Goal: Transaction & Acquisition: Purchase product/service

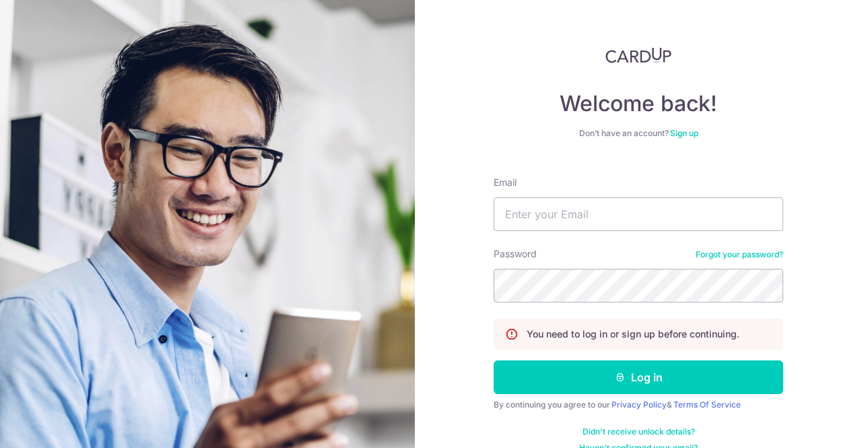
type input "[EMAIL_ADDRESS][DOMAIN_NAME]"
click at [493, 360] on button "Log in" at bounding box center [637, 377] width 289 height 34
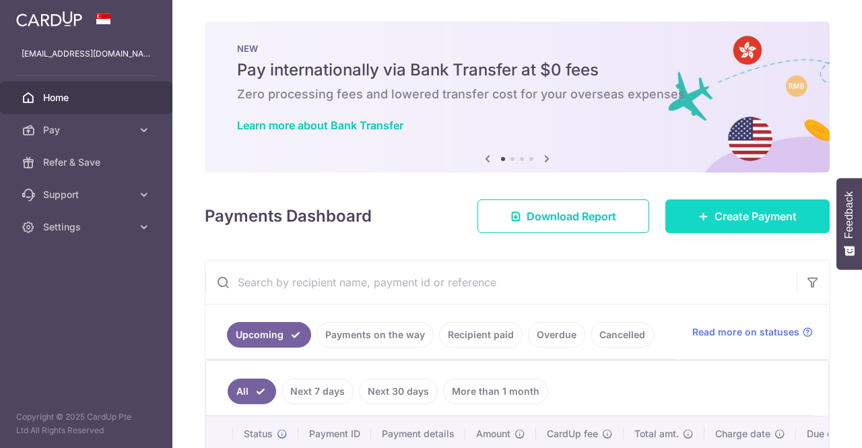
click at [741, 219] on span "Create Payment" at bounding box center [755, 216] width 82 height 16
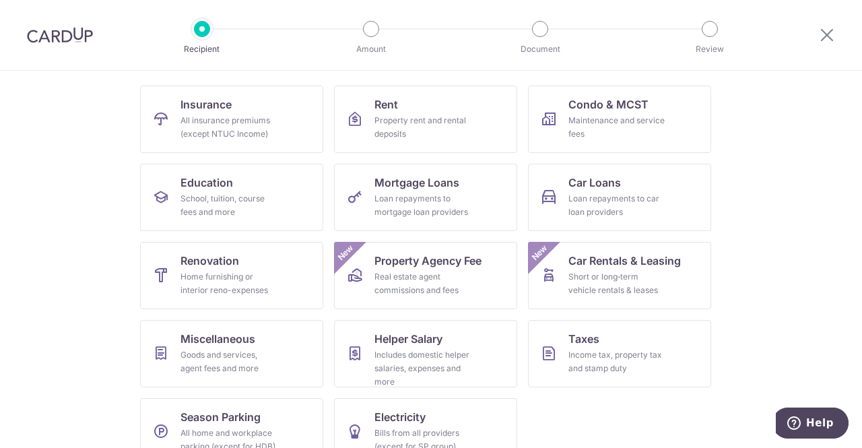
scroll to position [153, 0]
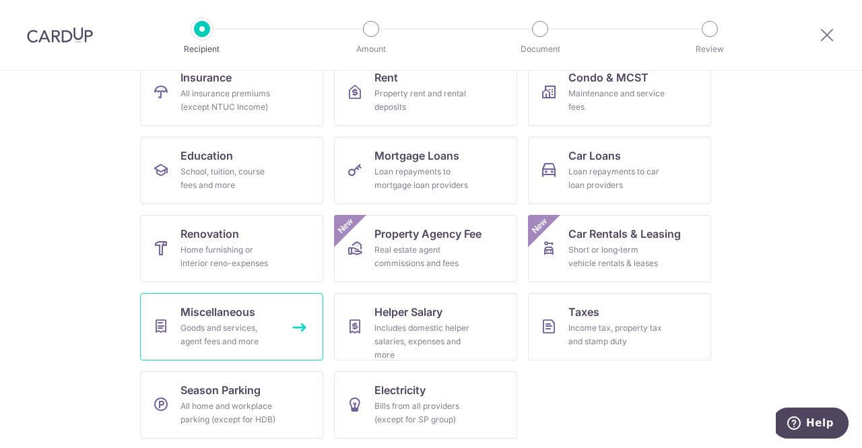
click at [291, 318] on link "Miscellaneous Goods and services, agent fees and more" at bounding box center [231, 326] width 183 height 67
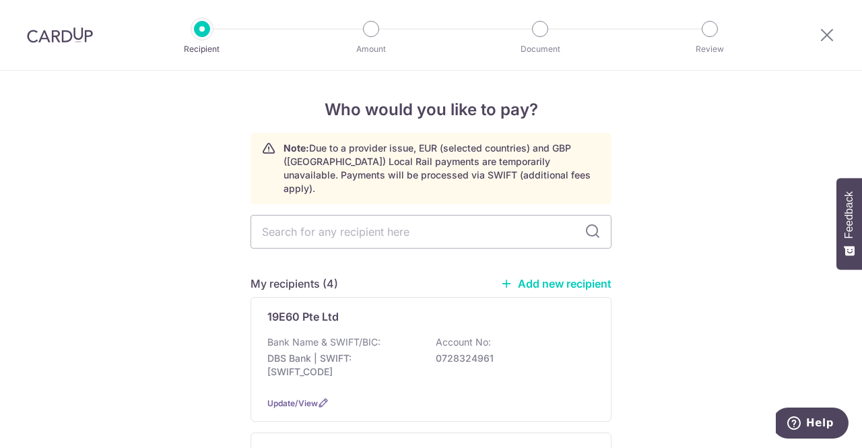
scroll to position [152, 0]
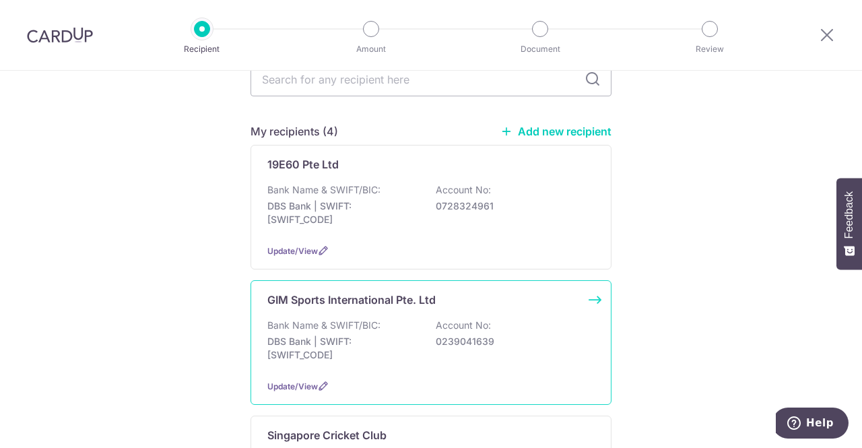
click at [587, 287] on div "GIM Sports International Pte. Ltd Bank Name & SWIFT/BIC: DBS Bank | SWIFT: DBSS…" at bounding box center [430, 342] width 361 height 125
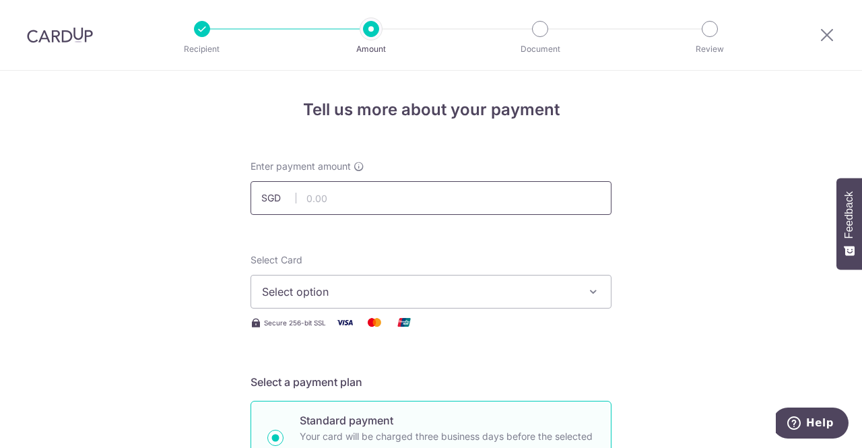
click at [395, 197] on input "text" at bounding box center [430, 198] width 361 height 34
type input "1,685.00"
click at [349, 305] on button "Select option" at bounding box center [430, 292] width 361 height 34
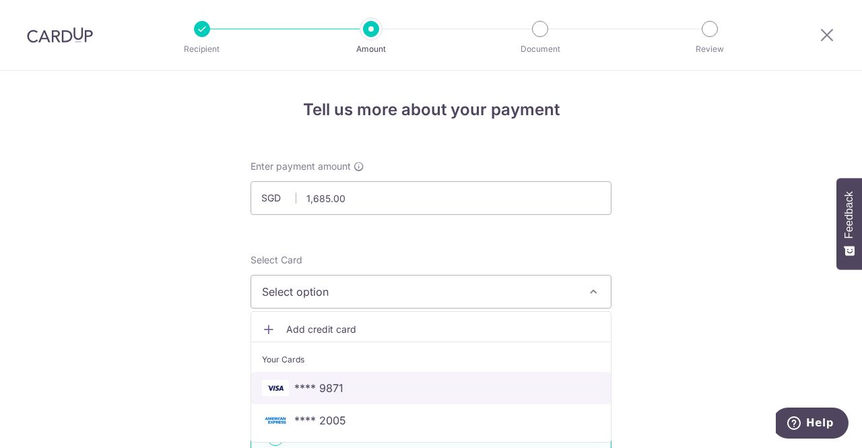
click at [328, 386] on span "**** 9871" at bounding box center [318, 388] width 49 height 16
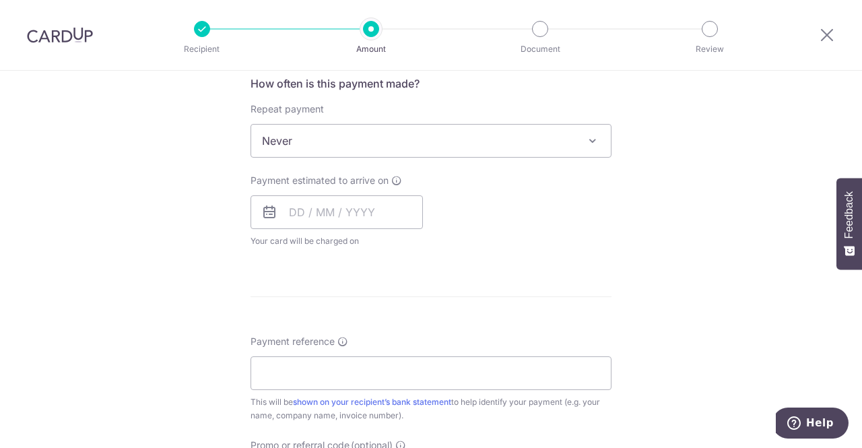
scroll to position [523, 0]
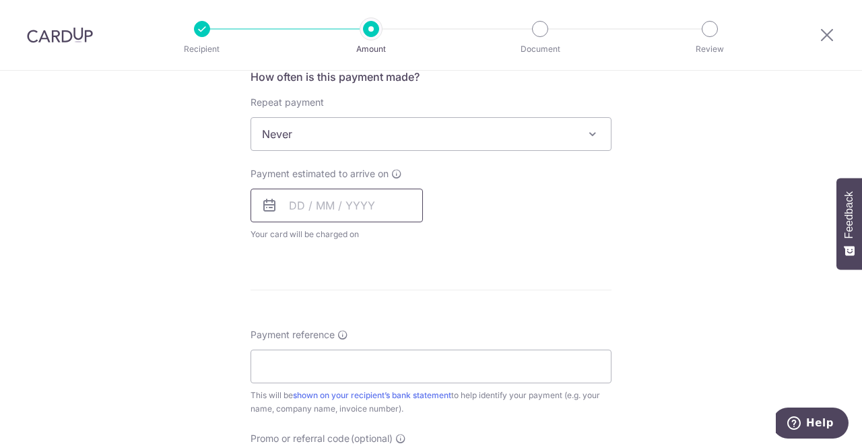
click at [364, 200] on input "text" at bounding box center [336, 205] width 172 height 34
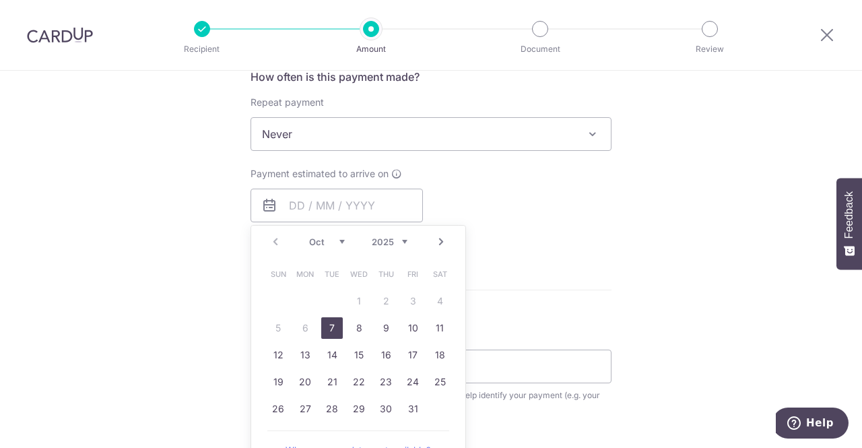
click at [330, 325] on link "7" at bounding box center [332, 328] width 22 height 22
type input "07/10/2025"
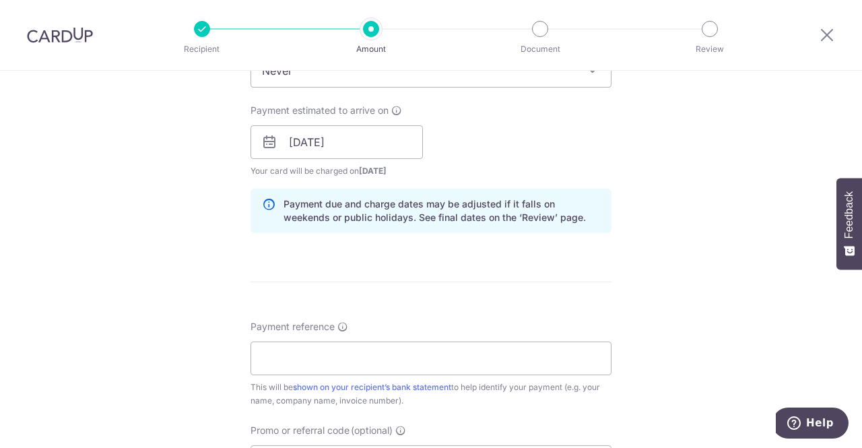
scroll to position [584, 0]
drag, startPoint x: 328, startPoint y: 380, endPoint x: 299, endPoint y: 355, distance: 38.2
click at [299, 355] on input "Payment reference" at bounding box center [430, 360] width 361 height 34
click at [314, 366] on input "Payment reference" at bounding box center [430, 360] width 361 height 34
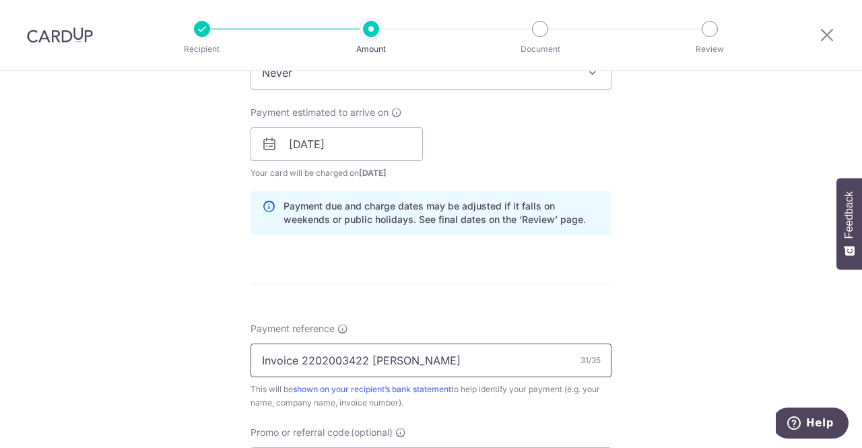
drag, startPoint x: 296, startPoint y: 360, endPoint x: 363, endPoint y: 360, distance: 66.6
click at [363, 360] on input "Invoice 2202003422 Leia Devina" at bounding box center [430, 360] width 361 height 34
paste input "4090"
type input "Invoice 2202004090 Leia Devina"
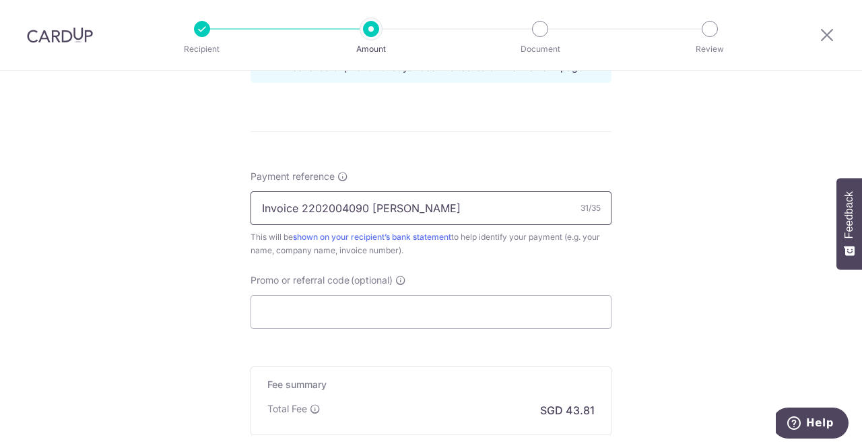
scroll to position [783, 0]
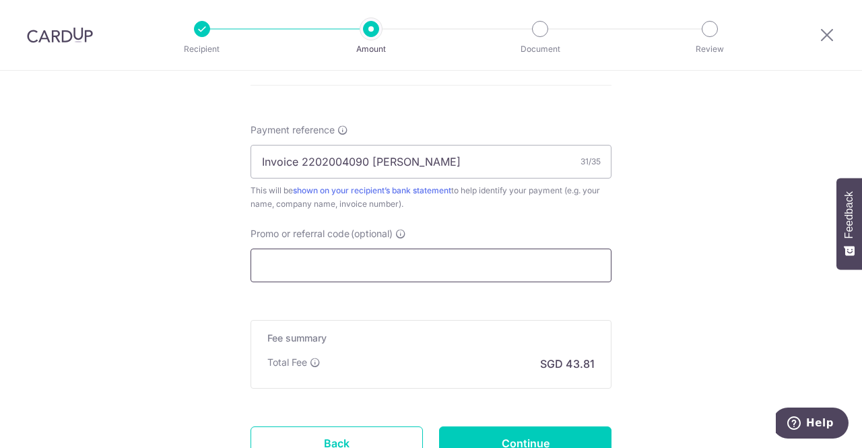
click at [463, 270] on input "Promo or referral code (optional)" at bounding box center [430, 265] width 361 height 34
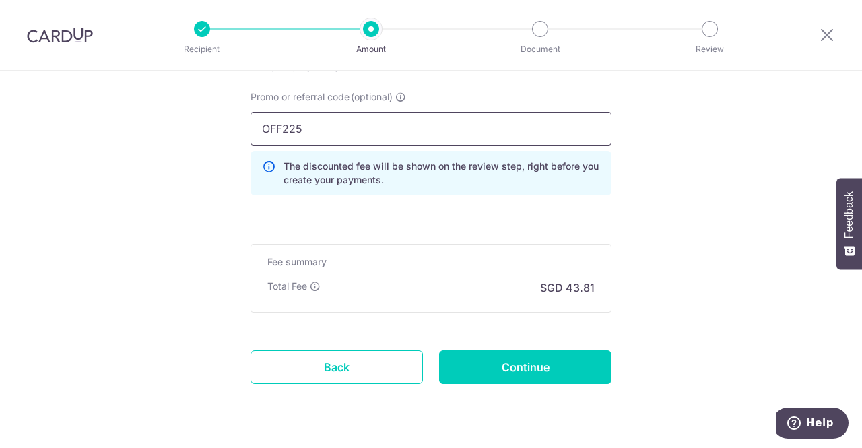
scroll to position [920, 0]
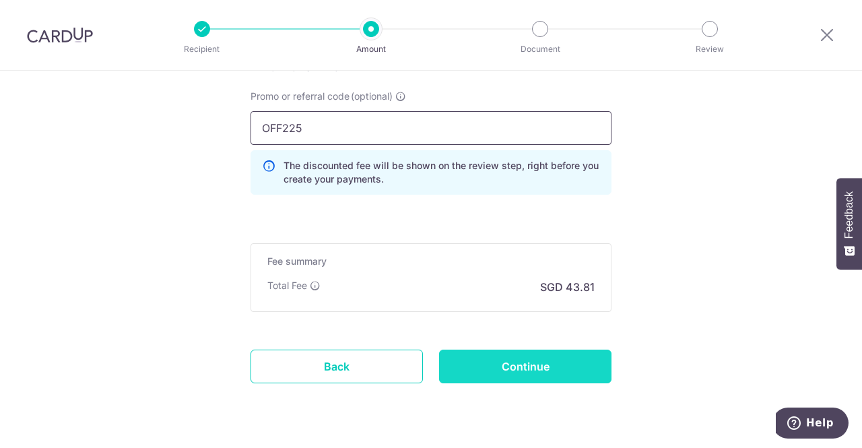
type input "OFF225"
click at [543, 362] on input "Continue" at bounding box center [525, 366] width 172 height 34
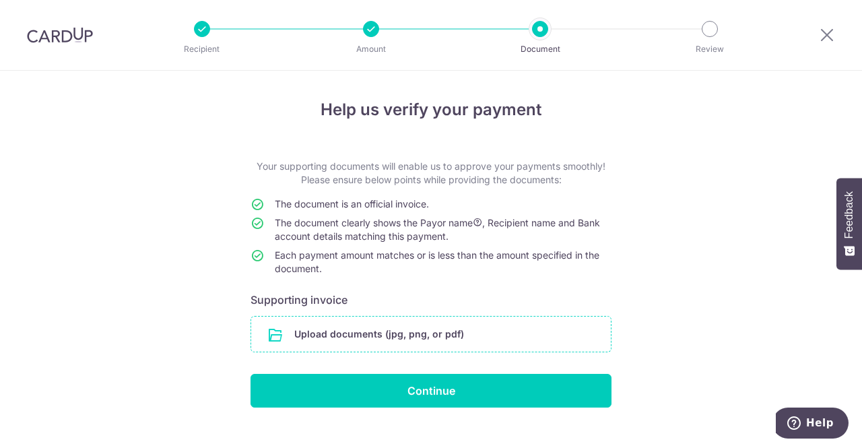
click at [497, 347] on input "file" at bounding box center [430, 333] width 359 height 35
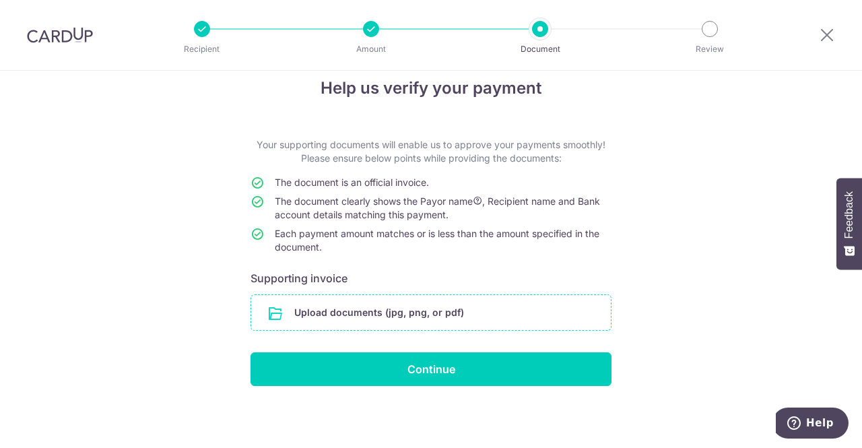
click at [464, 309] on input "file" at bounding box center [430, 312] width 359 height 35
click at [343, 311] on input "file" at bounding box center [430, 312] width 359 height 35
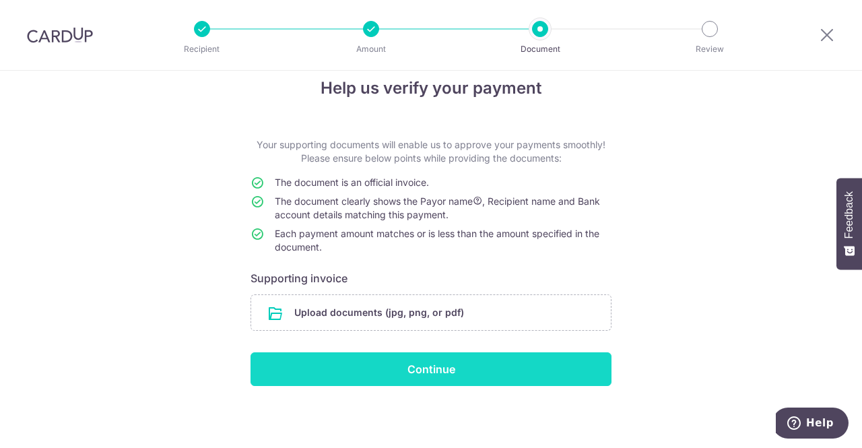
click at [373, 370] on input "Continue" at bounding box center [430, 369] width 361 height 34
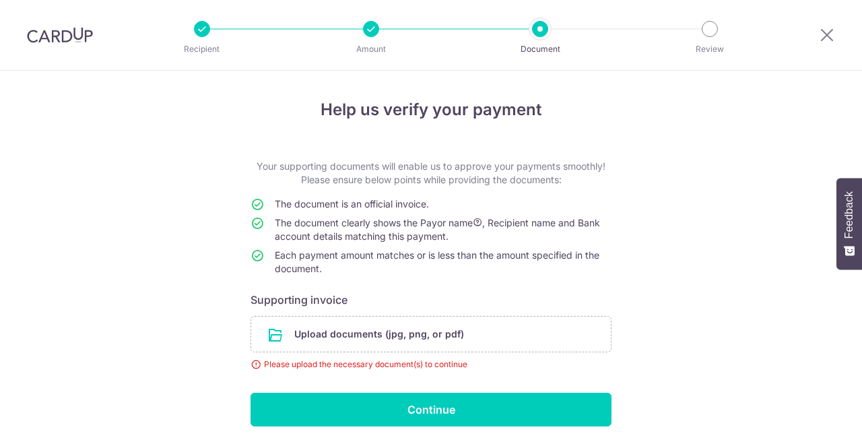
scroll to position [40, 0]
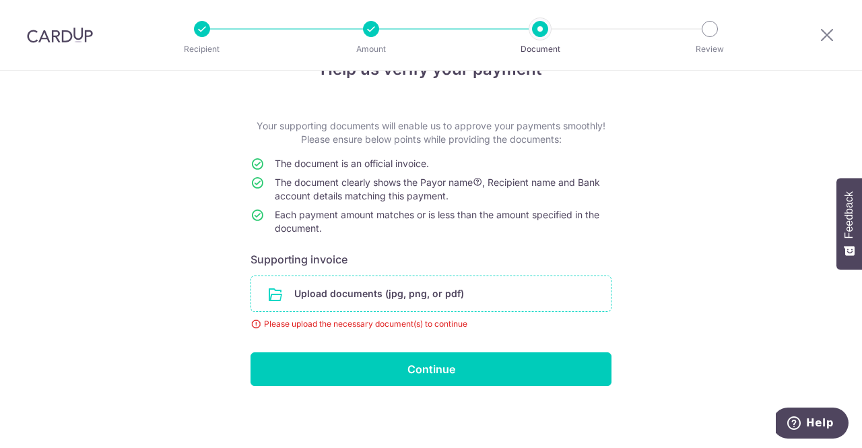
click at [354, 301] on input "file" at bounding box center [430, 293] width 359 height 35
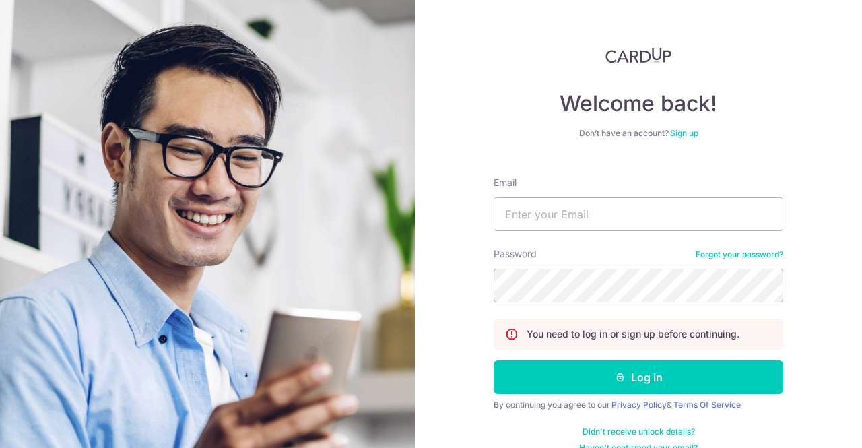
type input "[EMAIL_ADDRESS][DOMAIN_NAME]"
click at [493, 360] on button "Log in" at bounding box center [637, 377] width 289 height 34
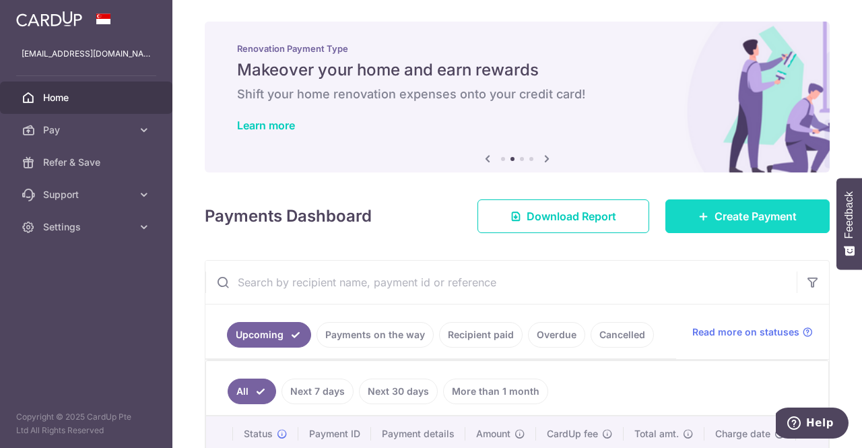
click at [730, 223] on span "Create Payment" at bounding box center [755, 216] width 82 height 16
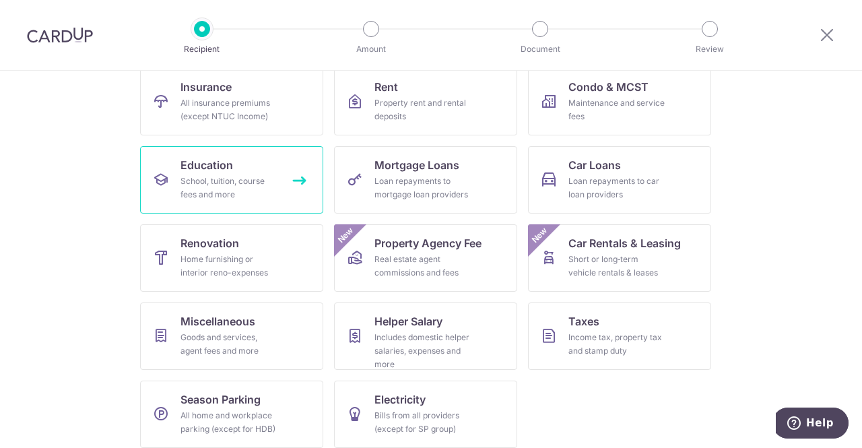
scroll to position [145, 0]
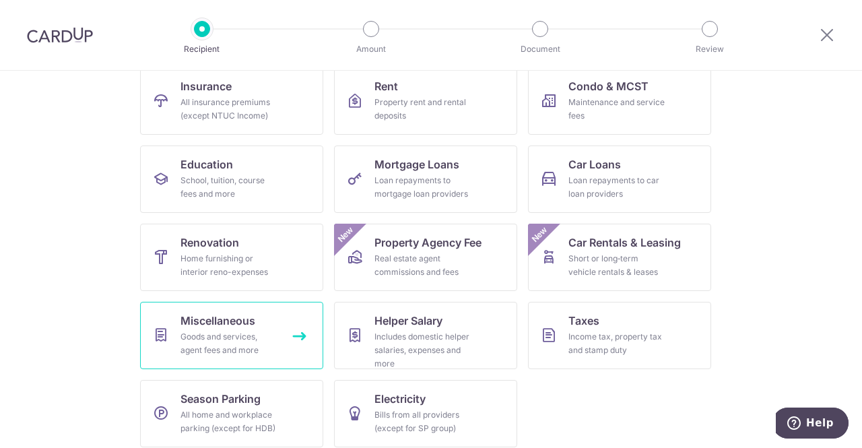
click at [289, 342] on link "Miscellaneous Goods and services, agent fees and more" at bounding box center [231, 335] width 183 height 67
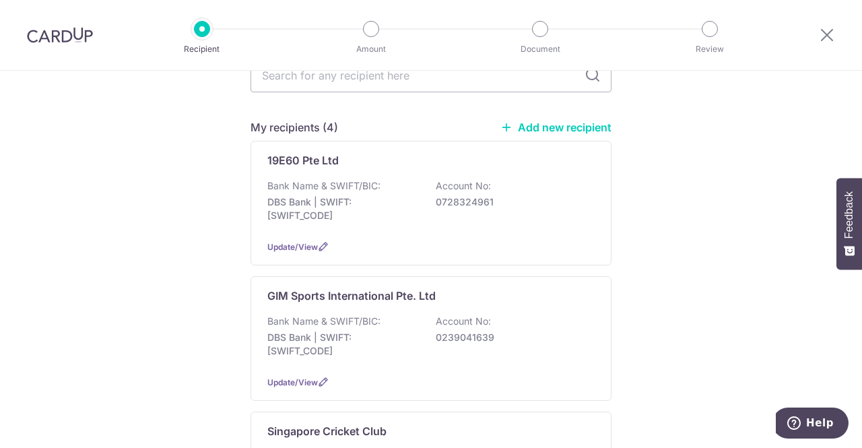
scroll to position [176, 0]
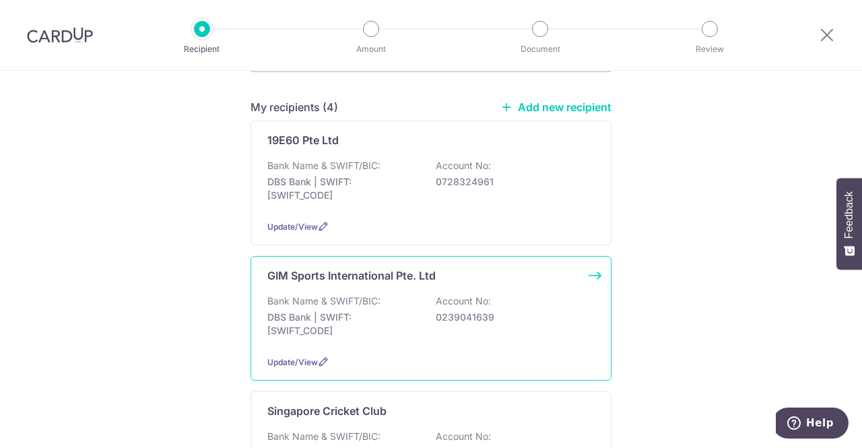
click at [590, 262] on div "GIM Sports International Pte. Ltd Bank Name & SWIFT/BIC: DBS Bank | SWIFT: DBSS…" at bounding box center [430, 318] width 361 height 125
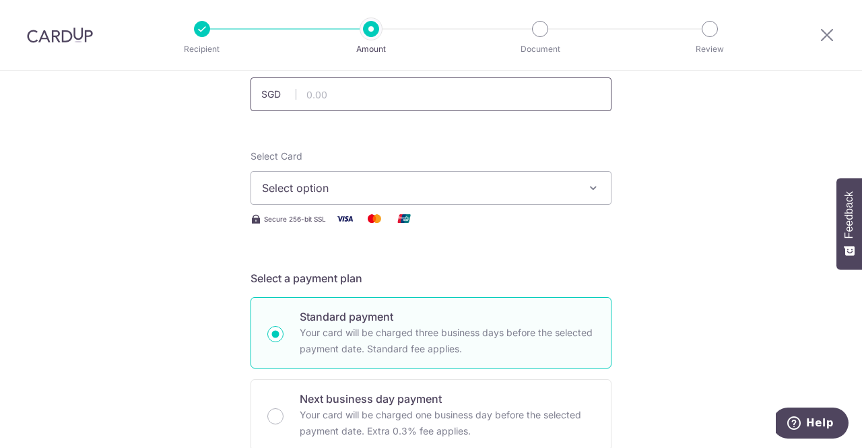
click at [432, 92] on input "text" at bounding box center [430, 94] width 361 height 34
type input "1,685.00"
click at [488, 197] on button "Select option" at bounding box center [430, 188] width 361 height 34
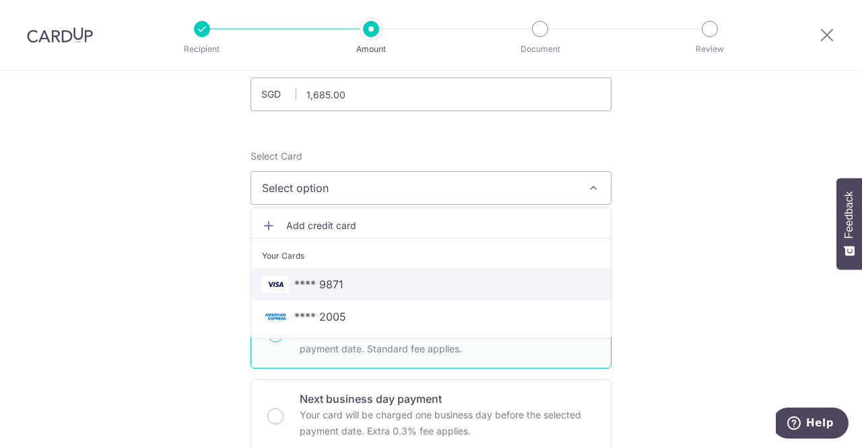
click at [429, 294] on link "**** 9871" at bounding box center [430, 284] width 359 height 32
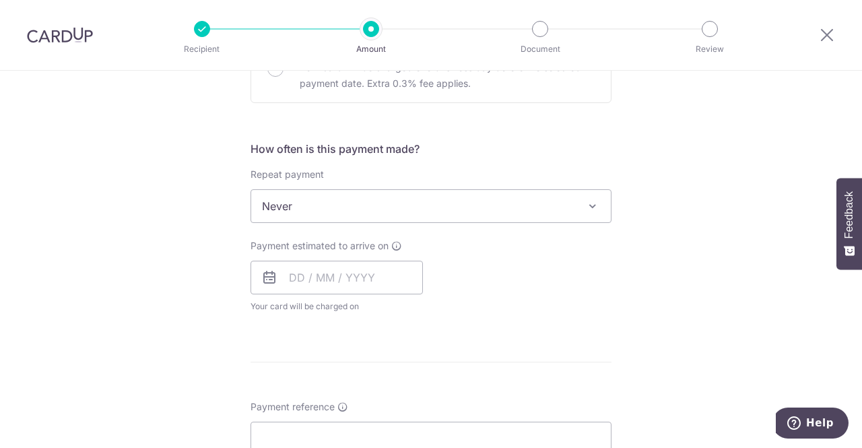
scroll to position [518, 0]
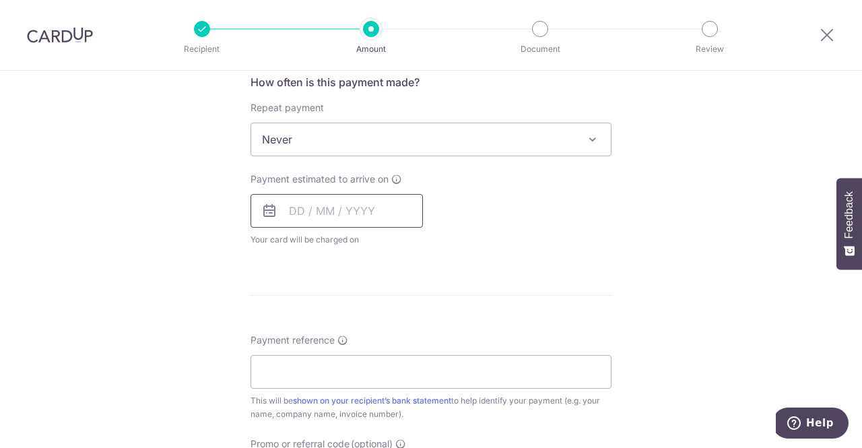
click at [376, 219] on input "text" at bounding box center [336, 211] width 172 height 34
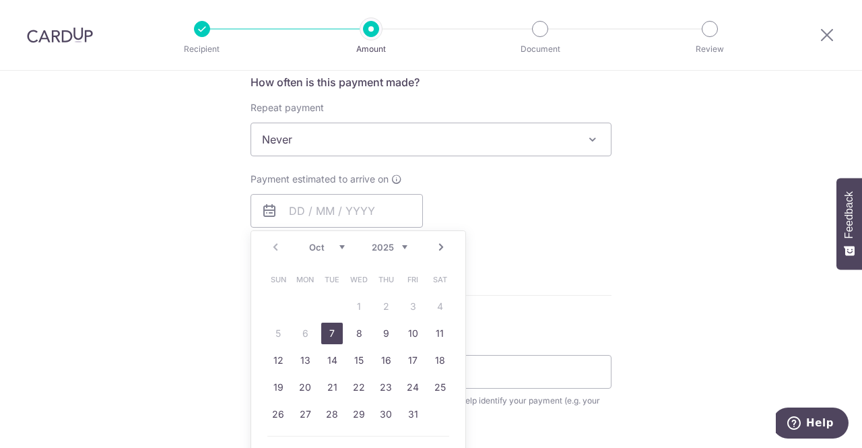
click at [335, 335] on link "7" at bounding box center [332, 333] width 22 height 22
type input "07/10/2025"
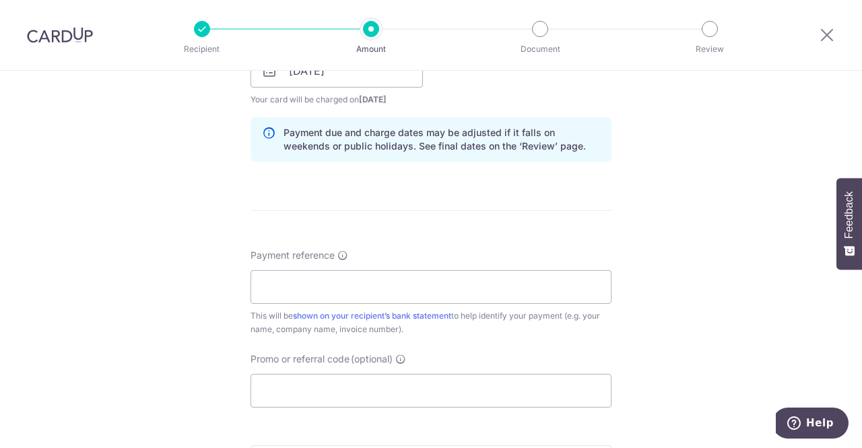
scroll to position [659, 0]
click at [331, 287] on input "Payment reference" at bounding box center [430, 286] width 361 height 34
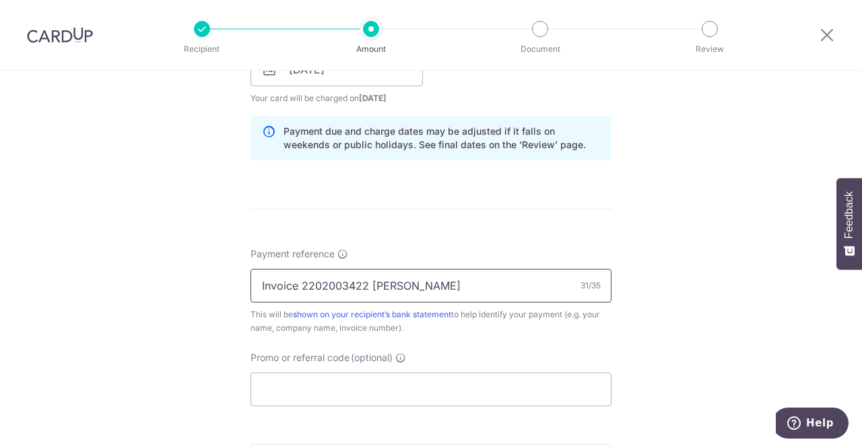
drag, startPoint x: 298, startPoint y: 283, endPoint x: 363, endPoint y: 285, distance: 64.6
click at [363, 285] on input "Invoice 2202003422 Leia Devina" at bounding box center [430, 286] width 361 height 34
paste input "4090"
type input "Invoice 2202004090 Leia Devina"
click at [338, 396] on input "Promo or referral code (optional)" at bounding box center [430, 389] width 361 height 34
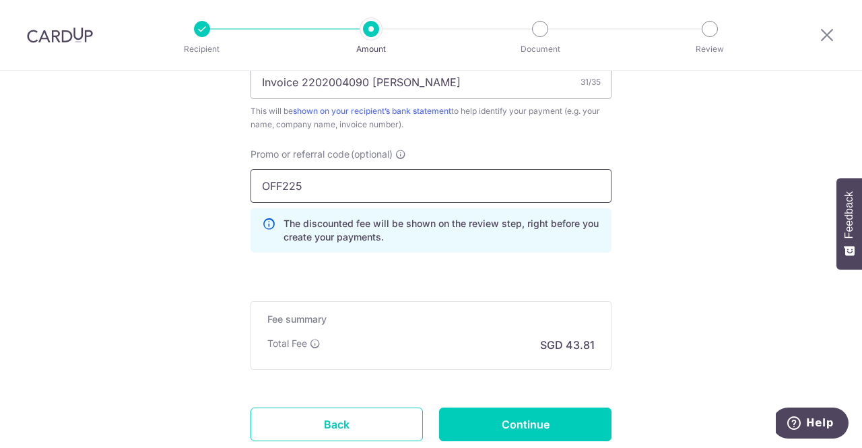
scroll to position [953, 0]
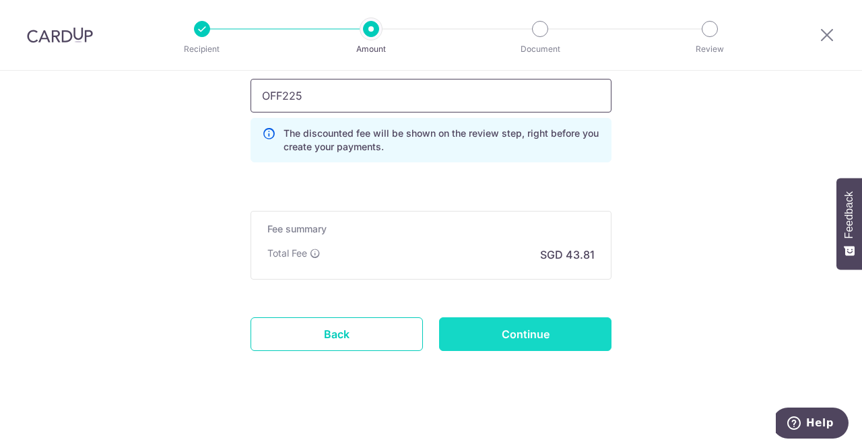
type input "OFF225"
click at [533, 335] on input "Continue" at bounding box center [525, 334] width 172 height 34
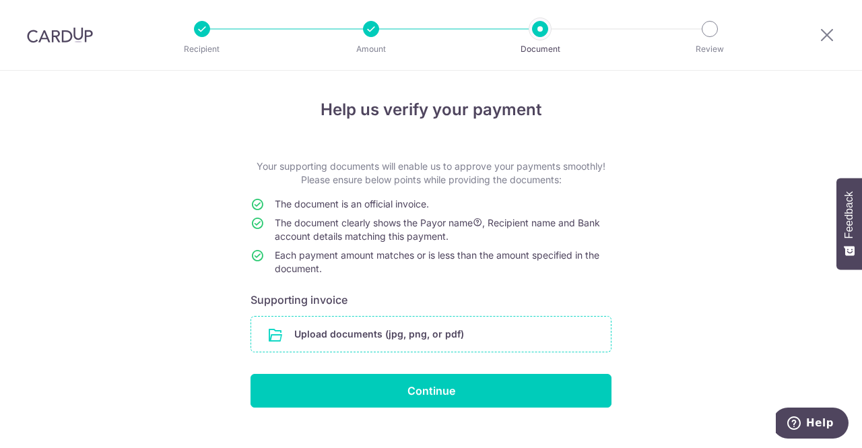
click at [466, 344] on input "file" at bounding box center [430, 333] width 359 height 35
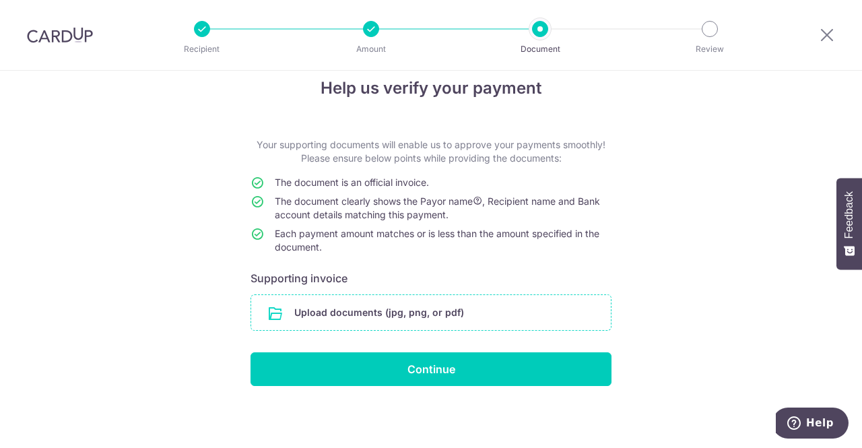
click at [502, 316] on input "file" at bounding box center [430, 312] width 359 height 35
drag, startPoint x: 342, startPoint y: 302, endPoint x: 331, endPoint y: 316, distance: 17.2
click at [331, 316] on input "file" at bounding box center [430, 312] width 359 height 35
click at [819, 40] on icon at bounding box center [827, 34] width 16 height 17
click at [405, 311] on input "file" at bounding box center [430, 312] width 359 height 35
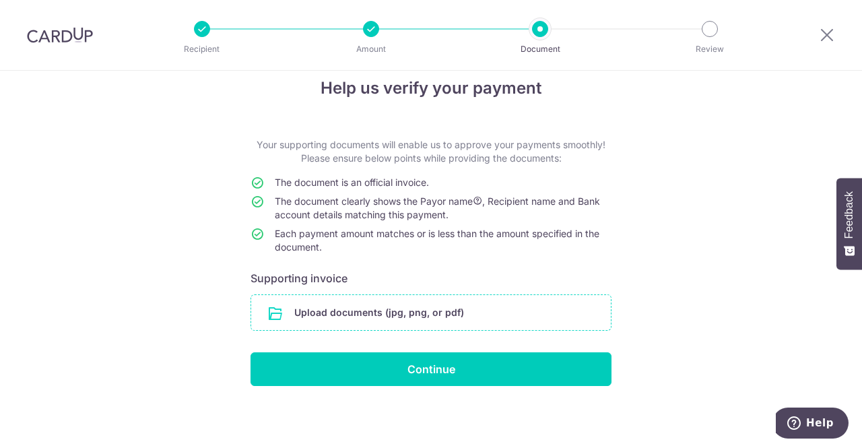
click at [427, 318] on input "file" at bounding box center [430, 312] width 359 height 35
click at [752, 366] on div "Help us verify your payment Your supporting documents will enable us to approve…" at bounding box center [431, 249] width 862 height 400
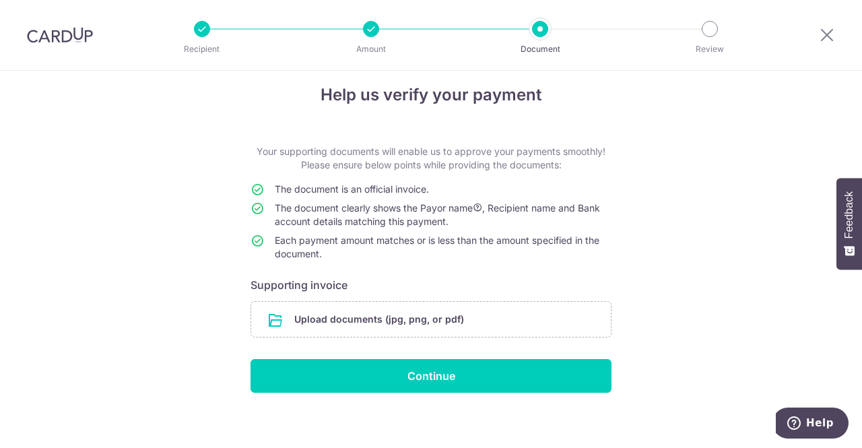
scroll to position [0, 0]
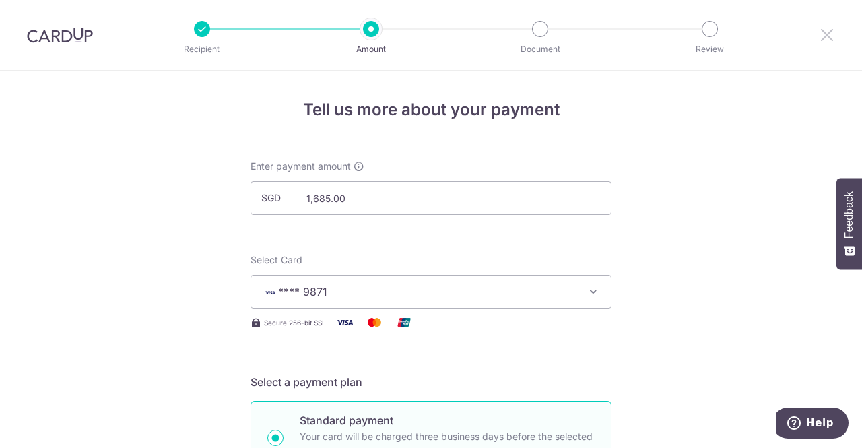
click at [825, 36] on icon at bounding box center [827, 34] width 16 height 17
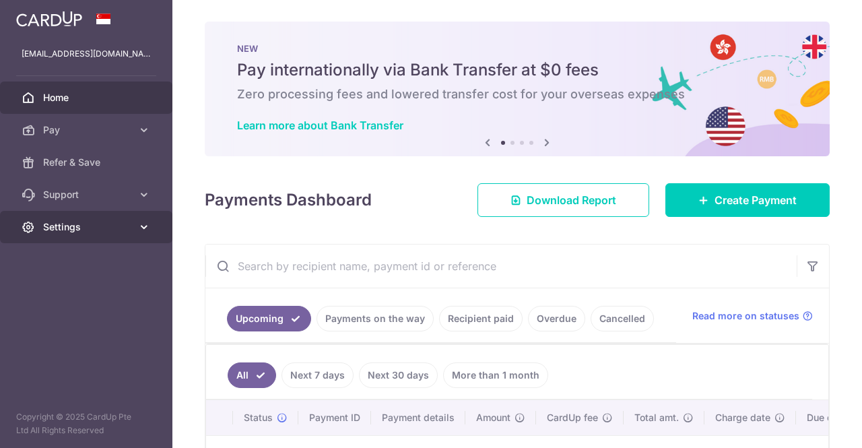
click at [132, 230] on link "Settings" at bounding box center [86, 227] width 172 height 32
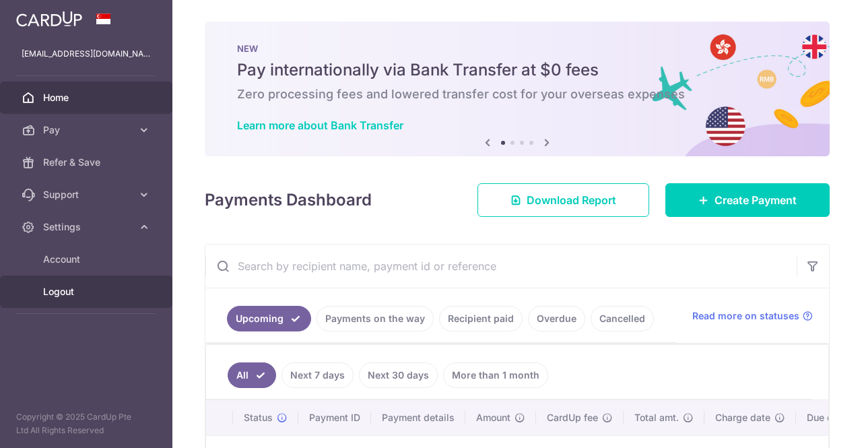
click at [96, 293] on span "Logout" at bounding box center [87, 291] width 89 height 13
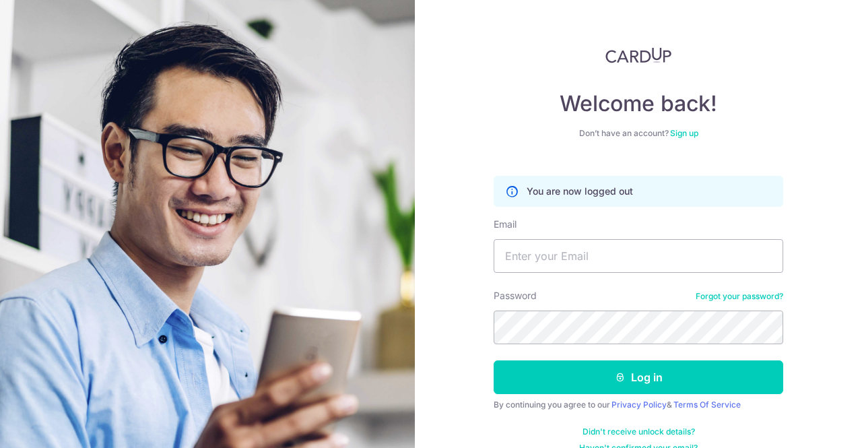
click at [96, 293] on img at bounding box center [207, 344] width 485 height 689
